Goal: Use online tool/utility: Use online tool/utility

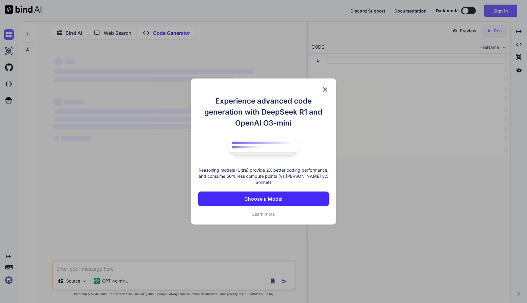
click at [276, 193] on button "Choose a Model" at bounding box center [263, 198] width 130 height 15
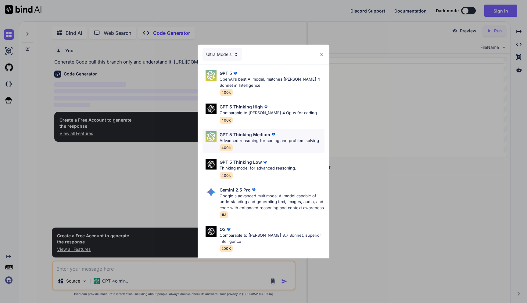
scroll to position [2, 0]
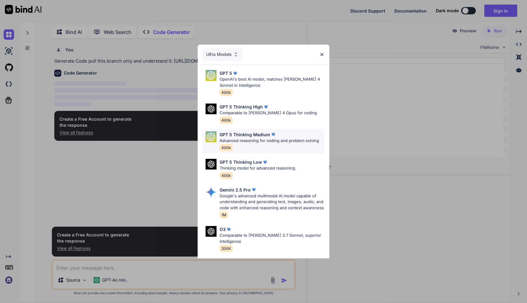
type textarea "x"
click at [272, 142] on p "Advanced reasoning for coding and problem solving" at bounding box center [269, 141] width 99 height 6
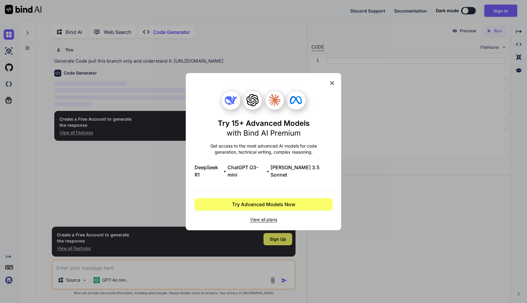
click at [331, 86] on icon at bounding box center [332, 83] width 7 height 7
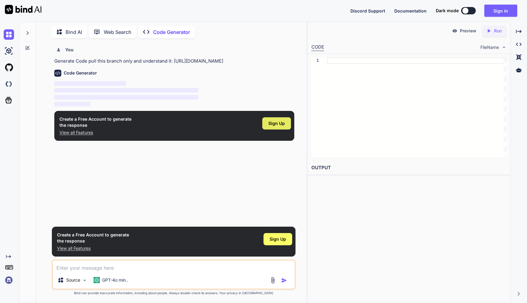
click at [273, 126] on span "Sign Up" at bounding box center [276, 123] width 16 height 6
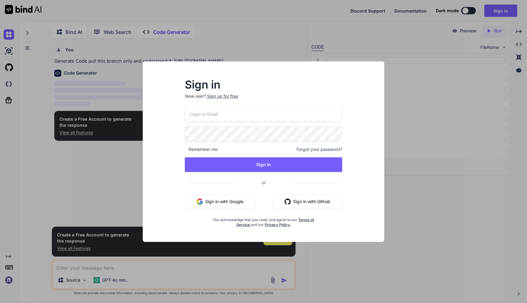
click at [229, 199] on button "Sign in with Google" at bounding box center [220, 201] width 70 height 15
click at [217, 202] on button "Sign in with Google" at bounding box center [220, 201] width 70 height 15
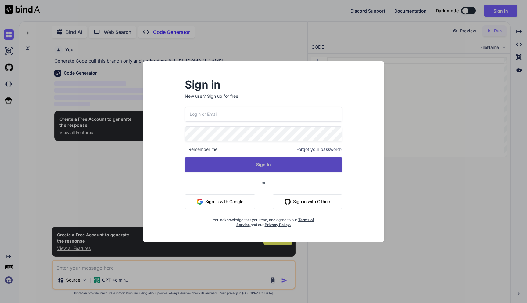
click at [261, 164] on button "Sign In" at bounding box center [263, 164] width 157 height 15
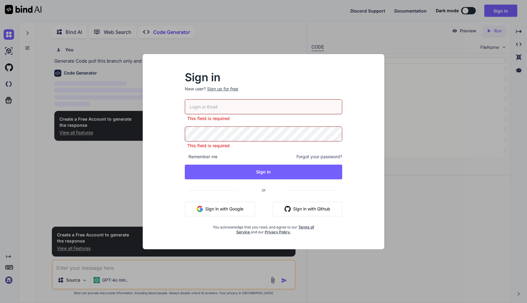
click at [141, 179] on div "Sign in New user? Sign up for free This field is required This field is require…" at bounding box center [264, 151] width 264 height 195
click at [132, 180] on div "Sign in New user? Sign up for free This field is required This field is require…" at bounding box center [264, 151] width 264 height 195
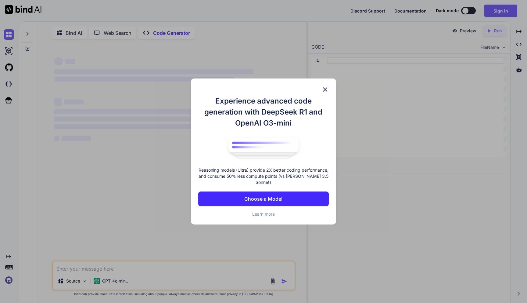
type textarea "x"
click at [325, 92] on img at bounding box center [325, 89] width 7 height 7
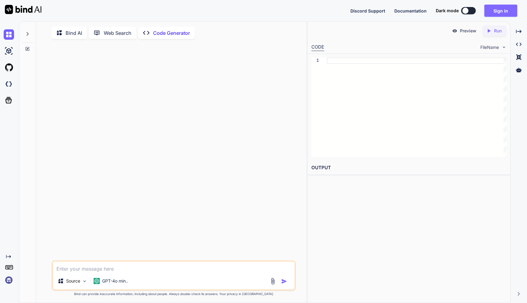
click at [494, 12] on button "Sign in" at bounding box center [500, 11] width 33 height 12
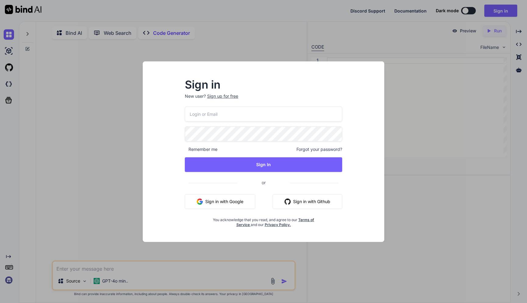
click at [219, 202] on button "Sign in with Google" at bounding box center [220, 201] width 70 height 15
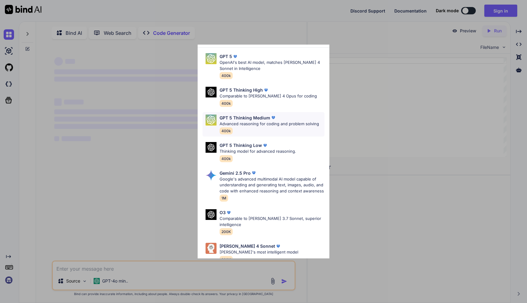
scroll to position [45, 0]
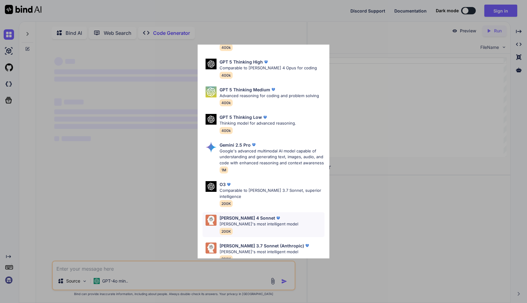
click at [252, 221] on p "Claude's most intelligent model" at bounding box center [259, 224] width 79 height 6
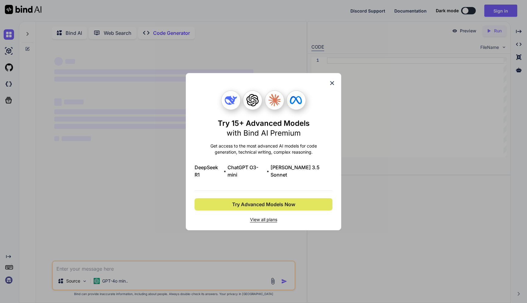
click at [242, 200] on span "Try Advanced Models Now" at bounding box center [263, 203] width 63 height 7
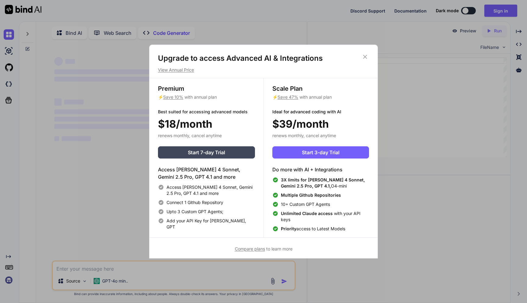
click at [366, 57] on icon at bounding box center [365, 56] width 7 height 7
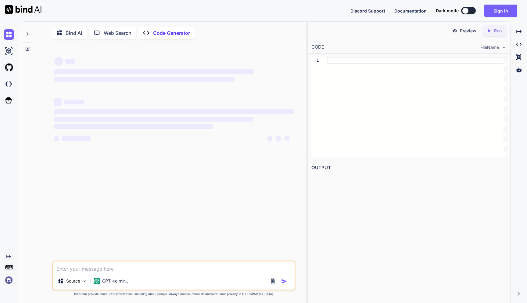
click at [114, 207] on div "‌ ‌ ‌ ‌ ‌ ‌ ‌ ‌ ‌ ‌ ‌ ‌ ‌ ‌" at bounding box center [174, 152] width 243 height 216
click at [110, 33] on p "Web Search" at bounding box center [118, 32] width 28 height 7
click at [78, 33] on p "Bind AI" at bounding box center [74, 32] width 16 height 7
click at [156, 34] on p "Code Generator" at bounding box center [171, 32] width 37 height 7
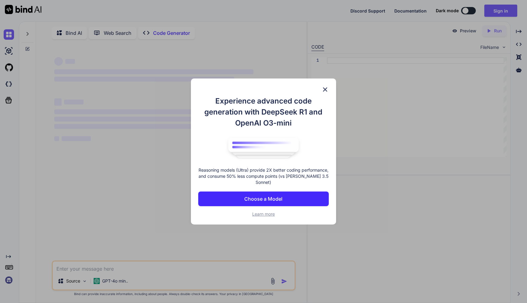
click at [325, 88] on img at bounding box center [325, 89] width 7 height 7
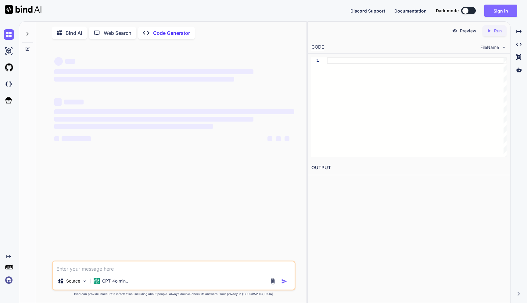
click at [493, 14] on button "Sign in" at bounding box center [500, 11] width 33 height 12
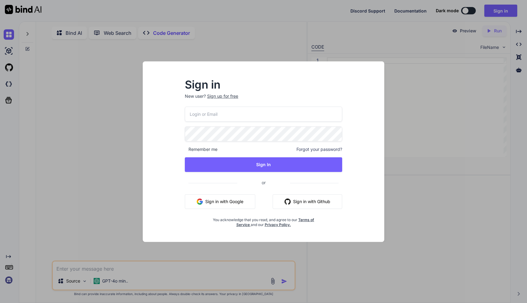
type textarea "x"
